Goal: Check status

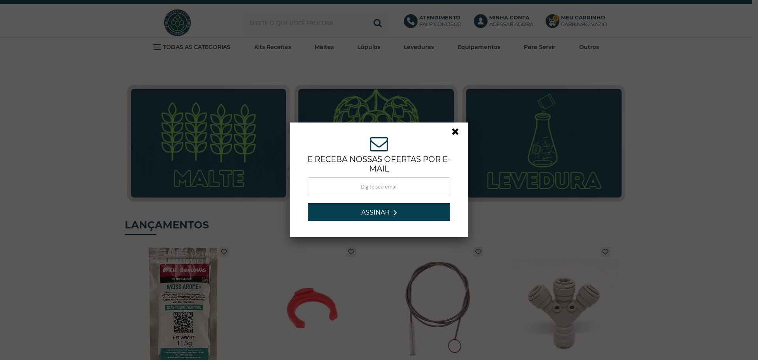
click at [455, 130] on link at bounding box center [459, 133] width 14 height 14
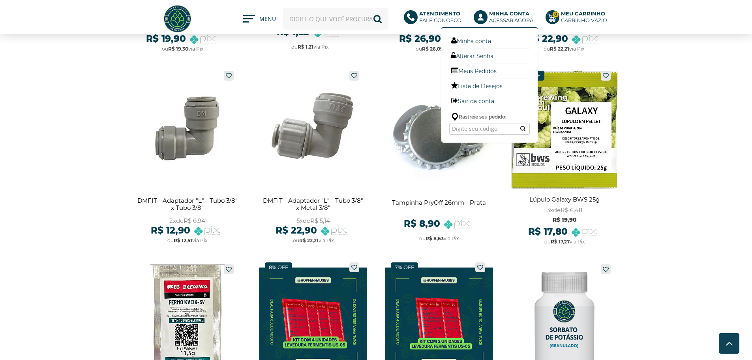
scroll to position [1030, 0]
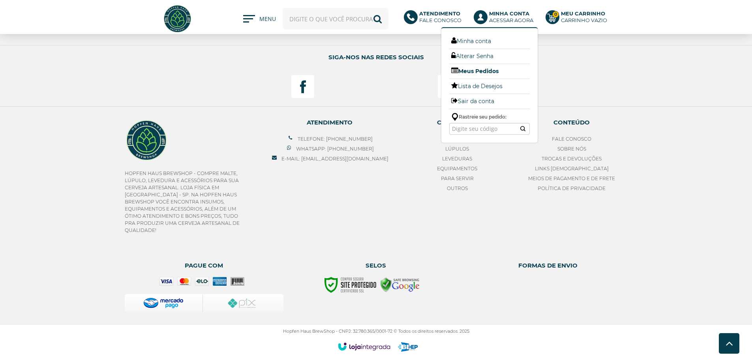
click at [481, 72] on link "Meus Pedidos" at bounding box center [490, 71] width 81 height 10
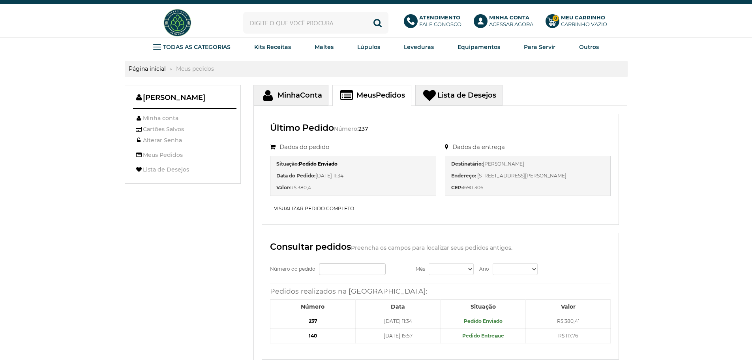
click at [310, 320] on b "237" at bounding box center [313, 321] width 8 height 6
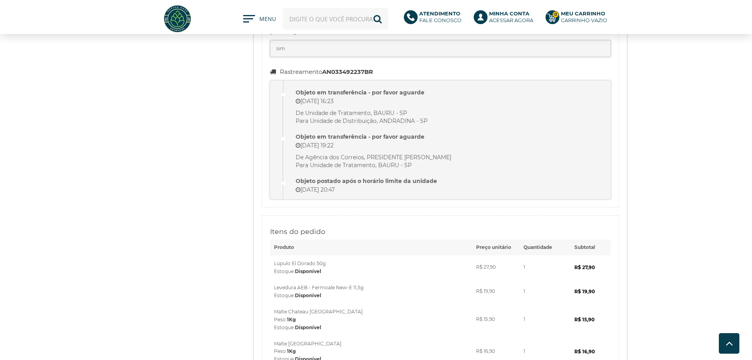
scroll to position [98, 0]
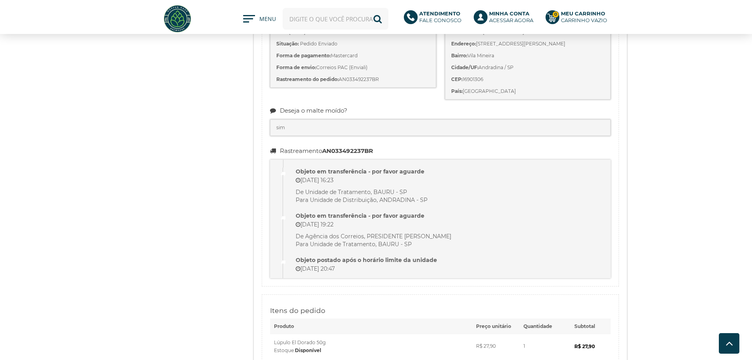
click at [346, 151] on strong "AN033492237BR" at bounding box center [347, 151] width 51 height 8
copy strong "AN033492237BR"
